Goal: Task Accomplishment & Management: Manage account settings

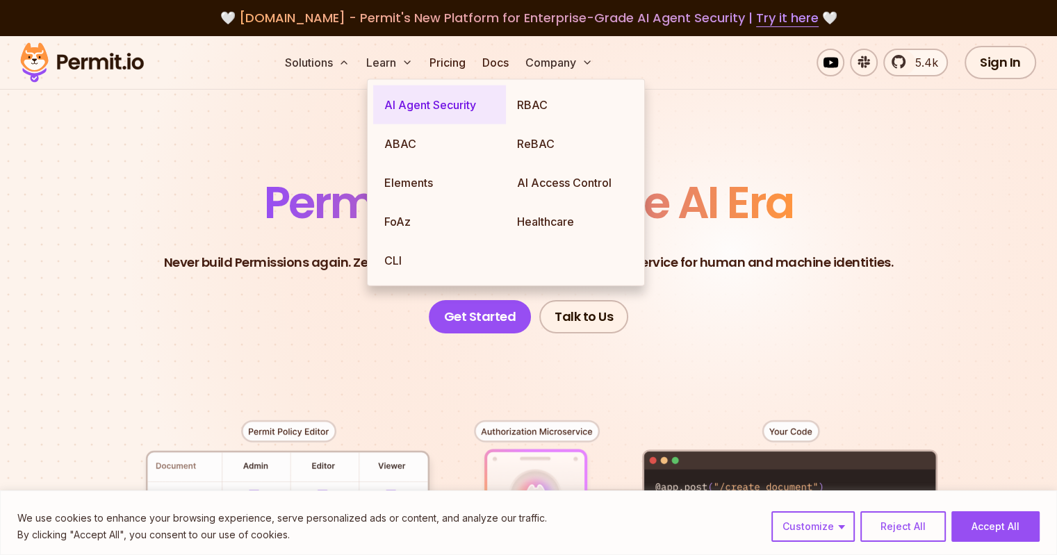
click at [421, 103] on link "AI Agent Security" at bounding box center [439, 104] width 133 height 39
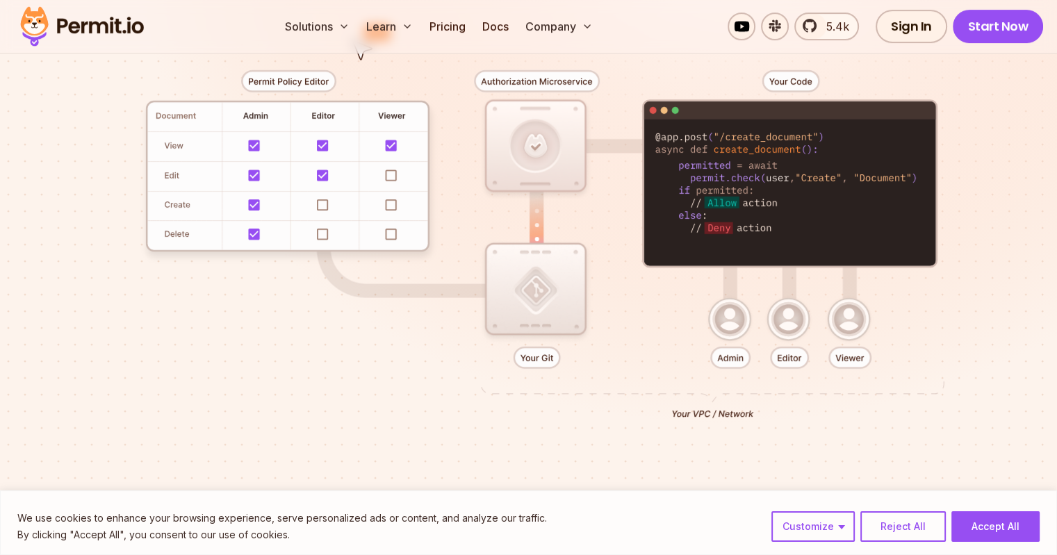
scroll to position [354, 0]
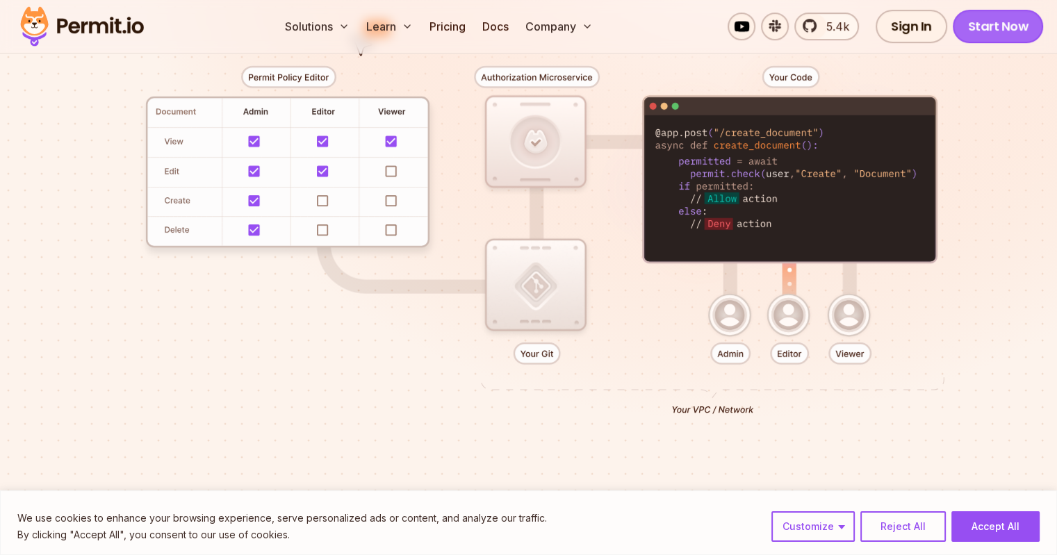
click at [999, 30] on link "Start Now" at bounding box center [998, 26] width 91 height 33
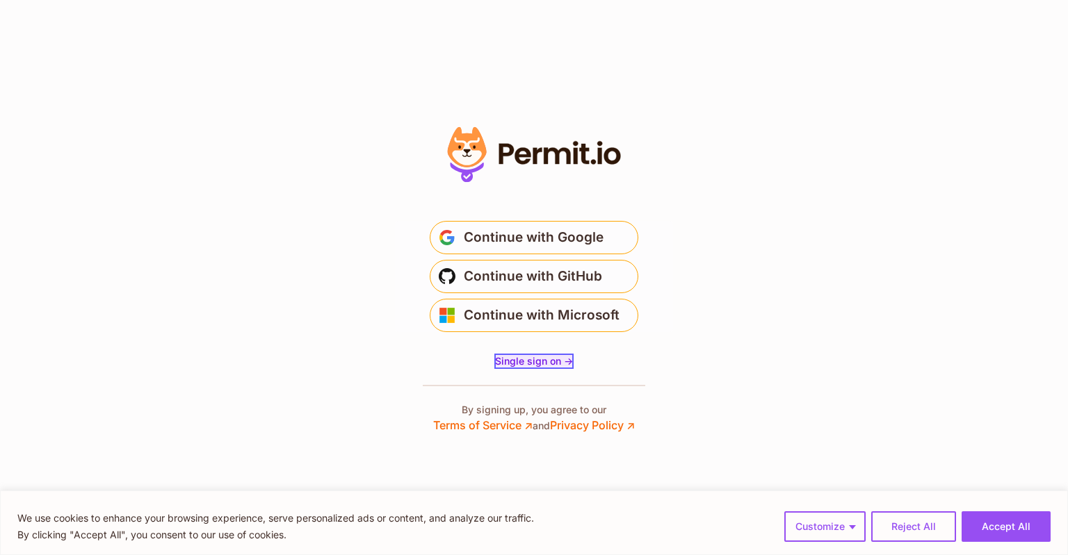
click at [526, 364] on span "Single sign on ->" at bounding box center [534, 361] width 78 height 12
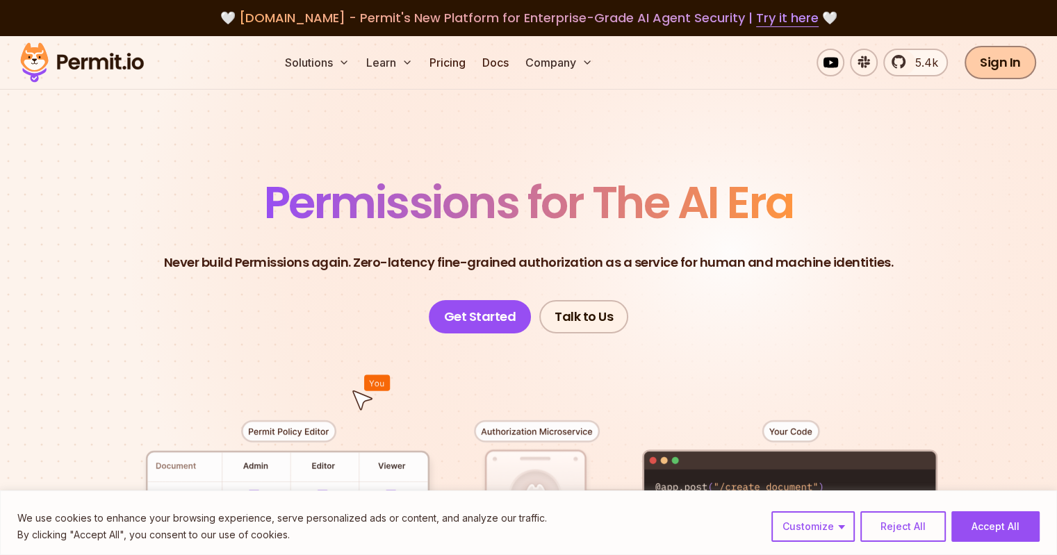
click at [1002, 60] on link "Sign In" at bounding box center [1001, 62] width 72 height 33
click at [1024, 49] on link "Sign In" at bounding box center [1001, 62] width 72 height 33
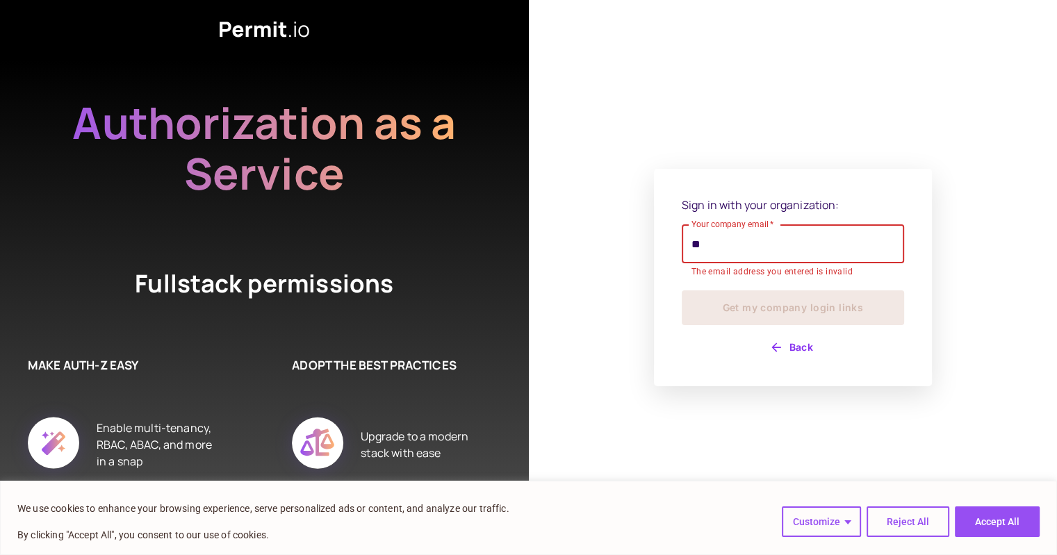
type input "**********"
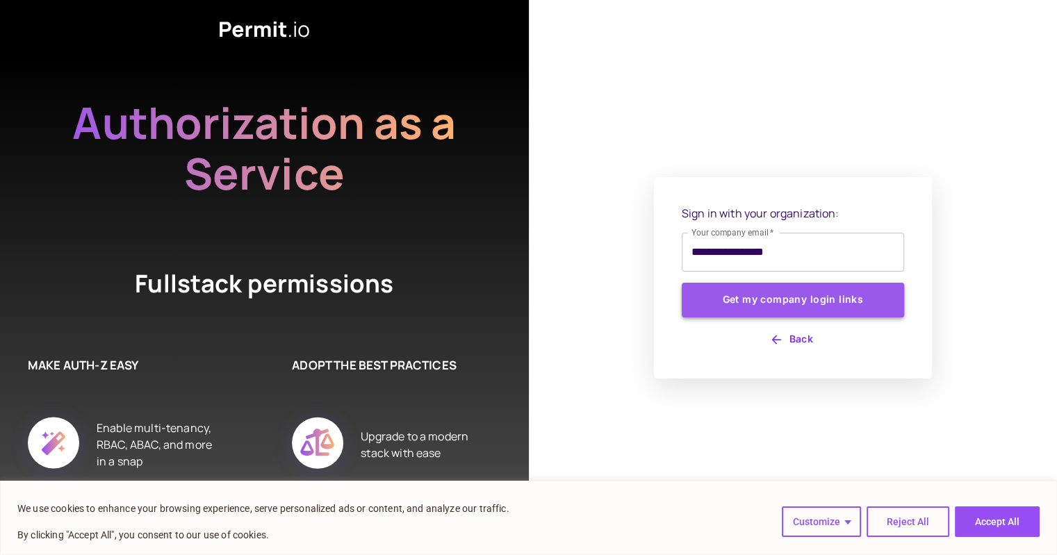
click at [740, 305] on button "Get my company login links" at bounding box center [793, 300] width 222 height 35
